Goal: Task Accomplishment & Management: Manage account settings

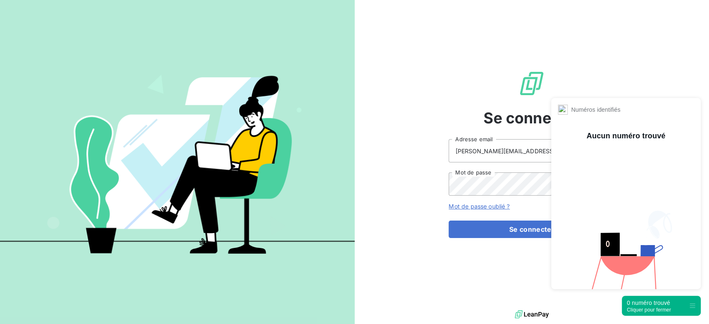
click at [531, 228] on div "0 numéro trouvé" at bounding box center [648, 302] width 44 height 8
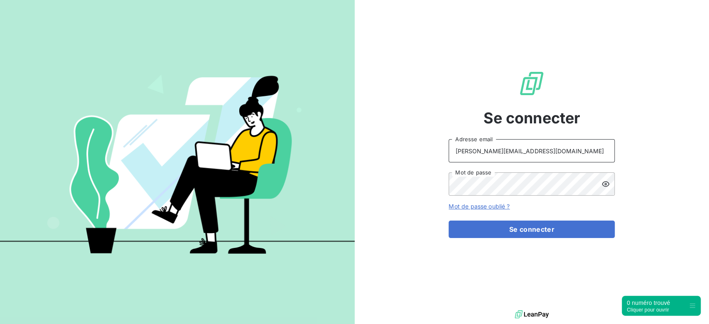
drag, startPoint x: 515, startPoint y: 149, endPoint x: 409, endPoint y: 139, distance: 105.9
click at [409, 139] on div "Se connecter [PERSON_NAME][EMAIL_ADDRESS][DOMAIN_NAME] Adresse email Mot de pas…" at bounding box center [532, 154] width 355 height 308
type input "admin@mage"
click at [448, 220] on button "Se connecter" at bounding box center [531, 228] width 166 height 17
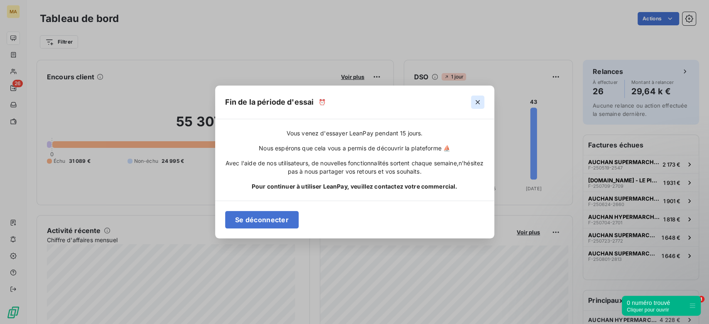
click at [475, 107] on button "button" at bounding box center [477, 101] width 13 height 13
